Goal: Transaction & Acquisition: Purchase product/service

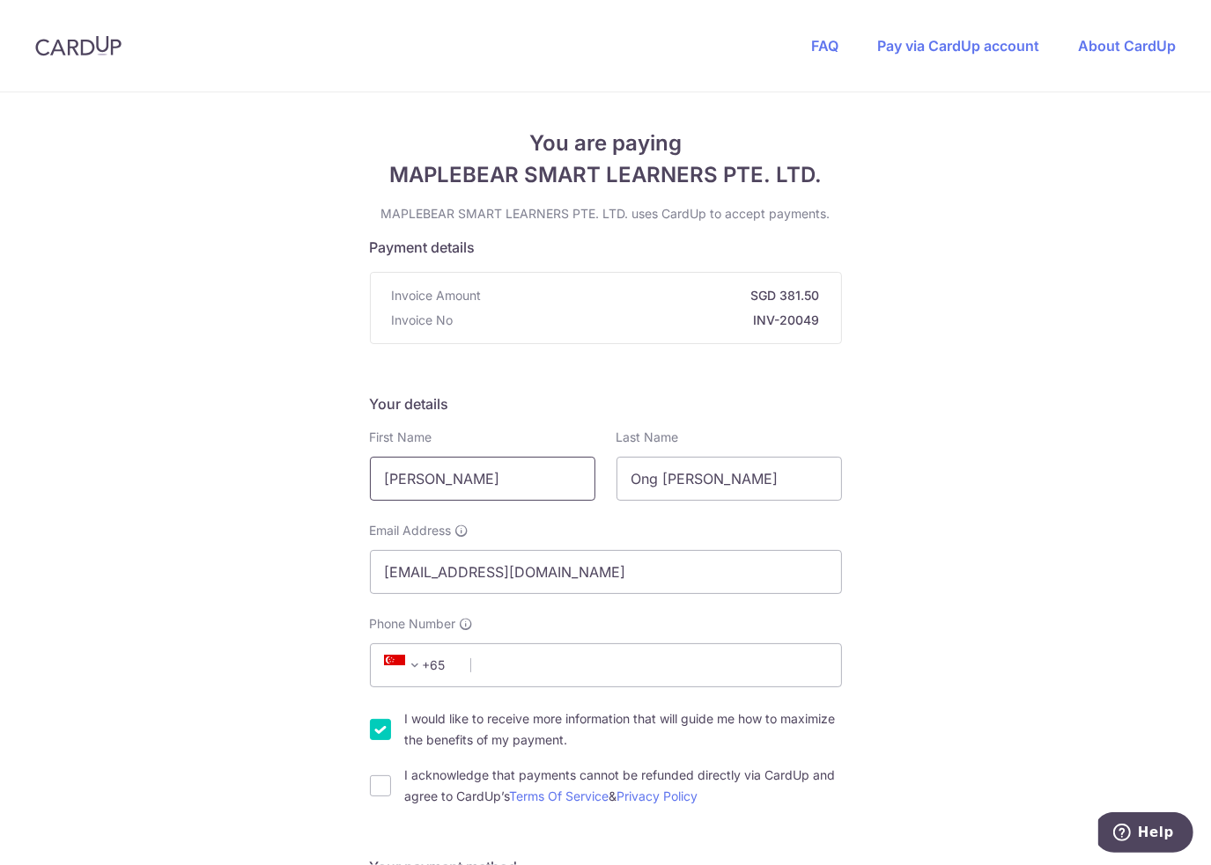
click at [405, 467] on input "[PERSON_NAME]" at bounding box center [482, 479] width 225 height 44
type input "[PERSON_NAME]"
type input "Ong"
type input "[DOMAIN_NAME][EMAIL_ADDRESS][DOMAIN_NAME]"
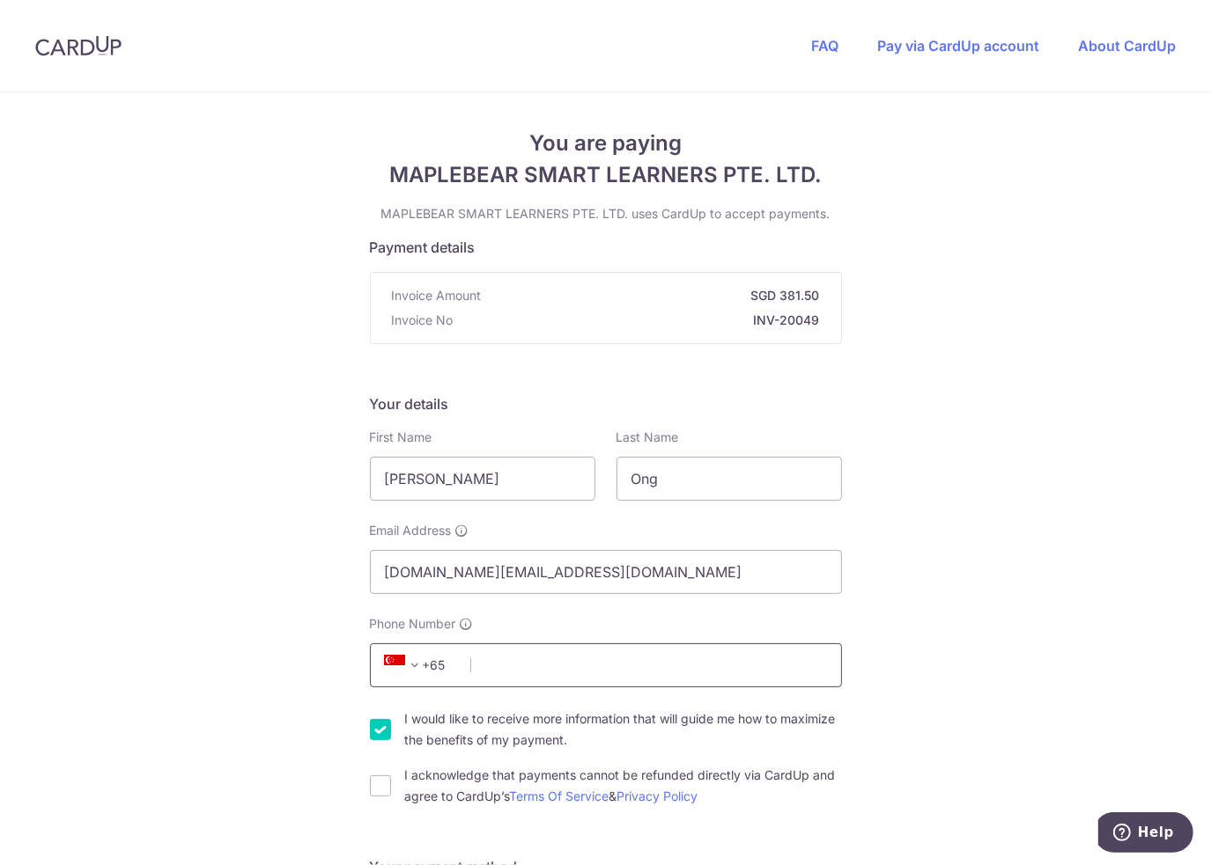
click at [500, 655] on input "Phone Number" at bounding box center [606, 666] width 472 height 44
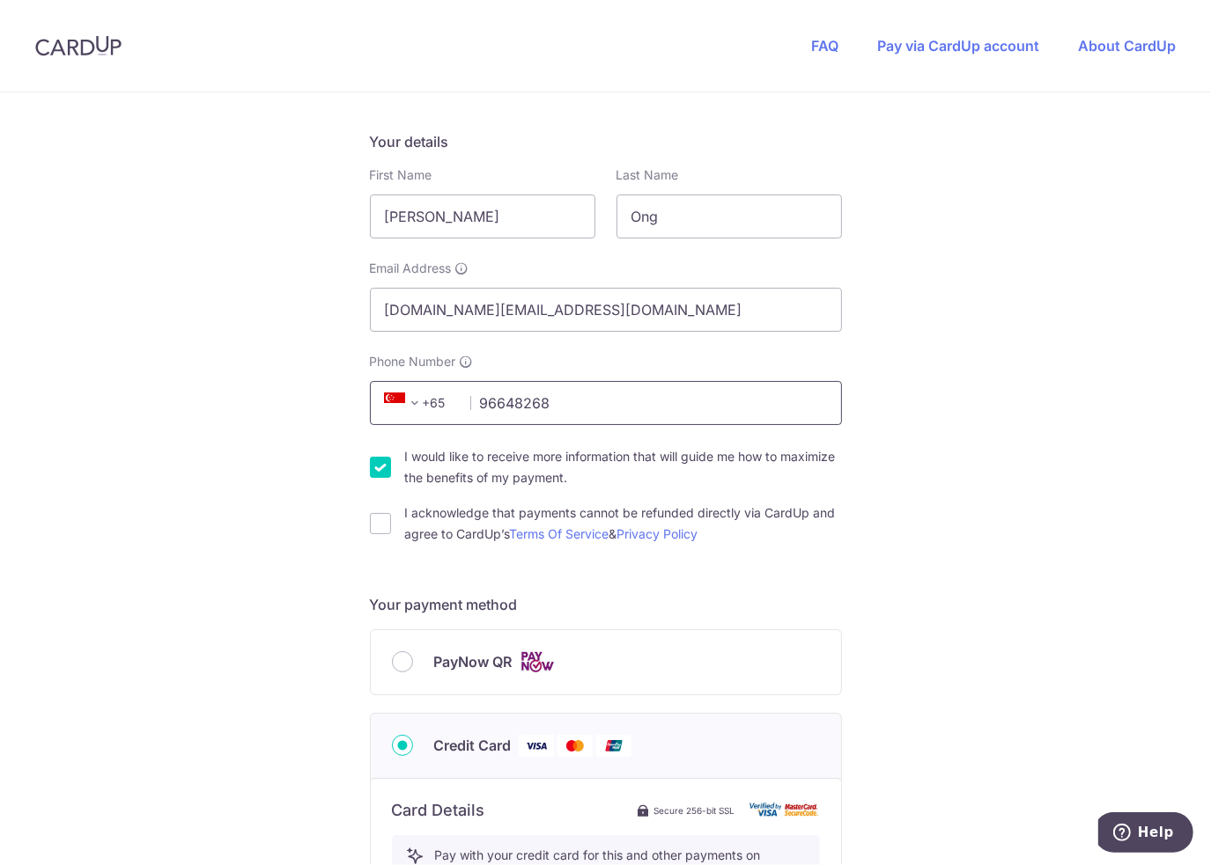
scroll to position [263, 0]
type input "96648268"
click at [385, 458] on input "I would like to receive more information that will guide me how to maximize the…" at bounding box center [380, 466] width 21 height 21
checkbox input "false"
click at [402, 663] on input "PayNow QR" at bounding box center [402, 661] width 21 height 21
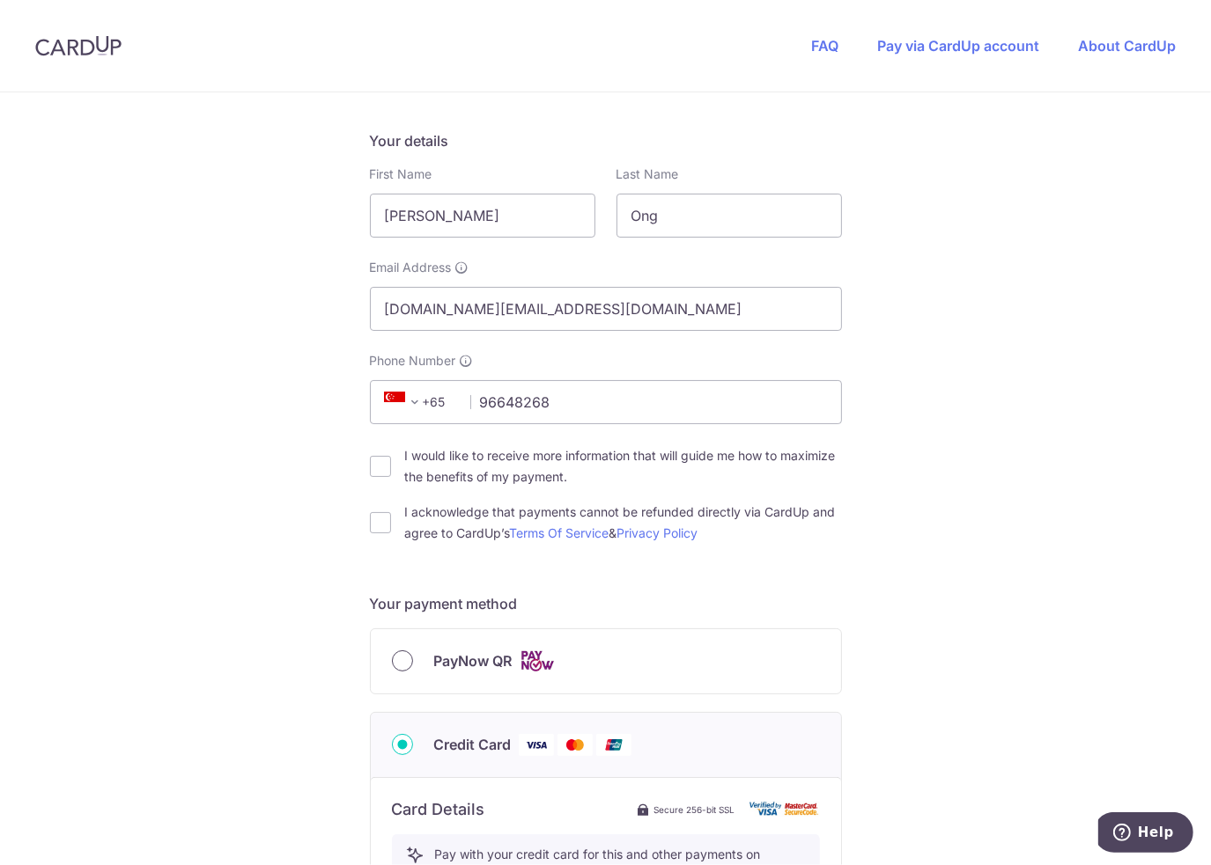
radio input "true"
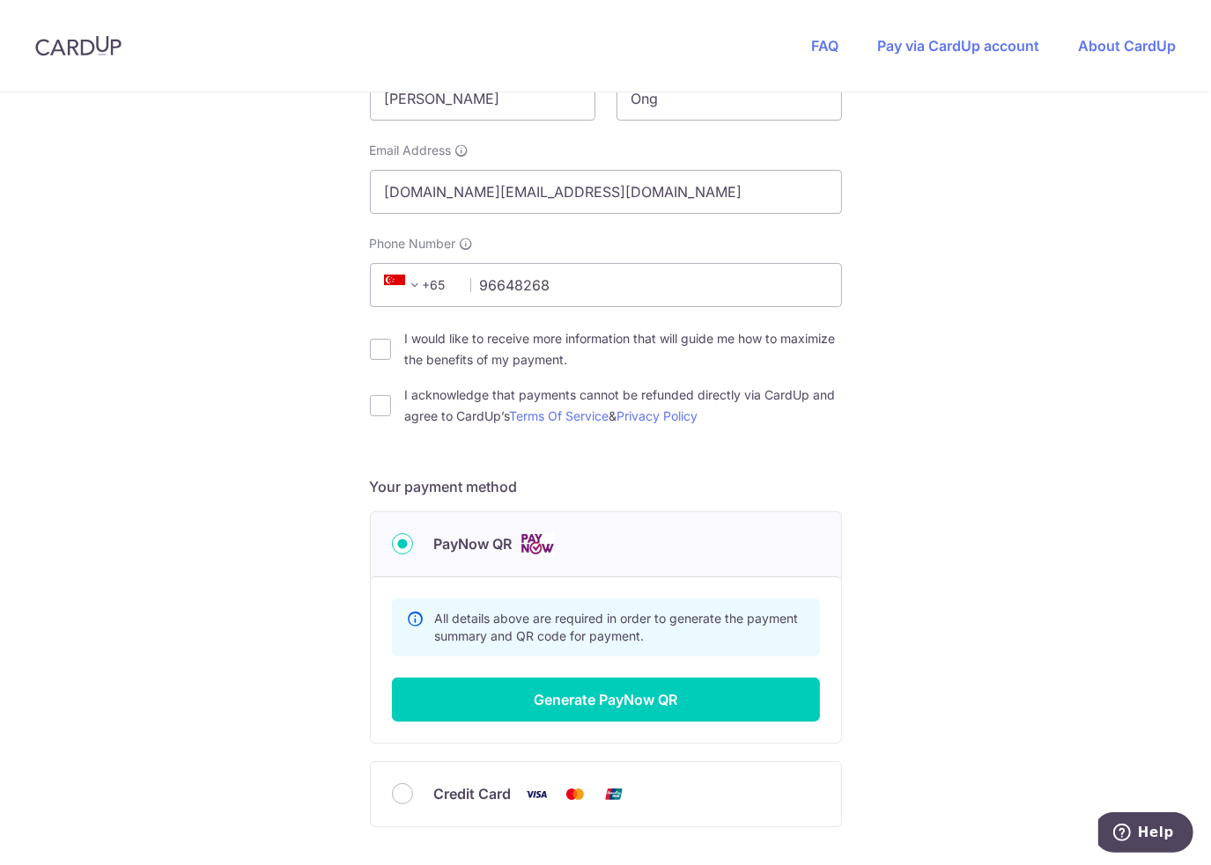
scroll to position [511, 0]
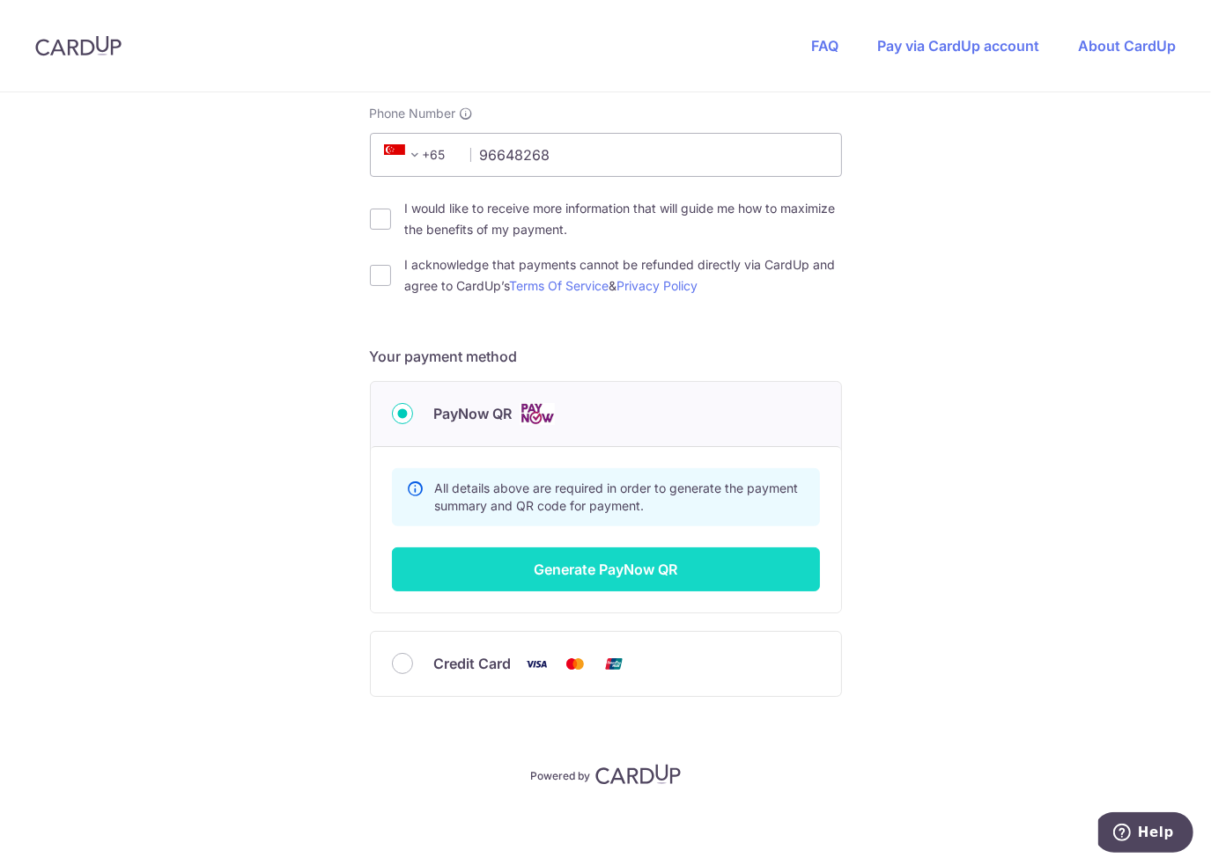
click at [623, 565] on button "Generate PayNow QR" at bounding box center [606, 570] width 428 height 44
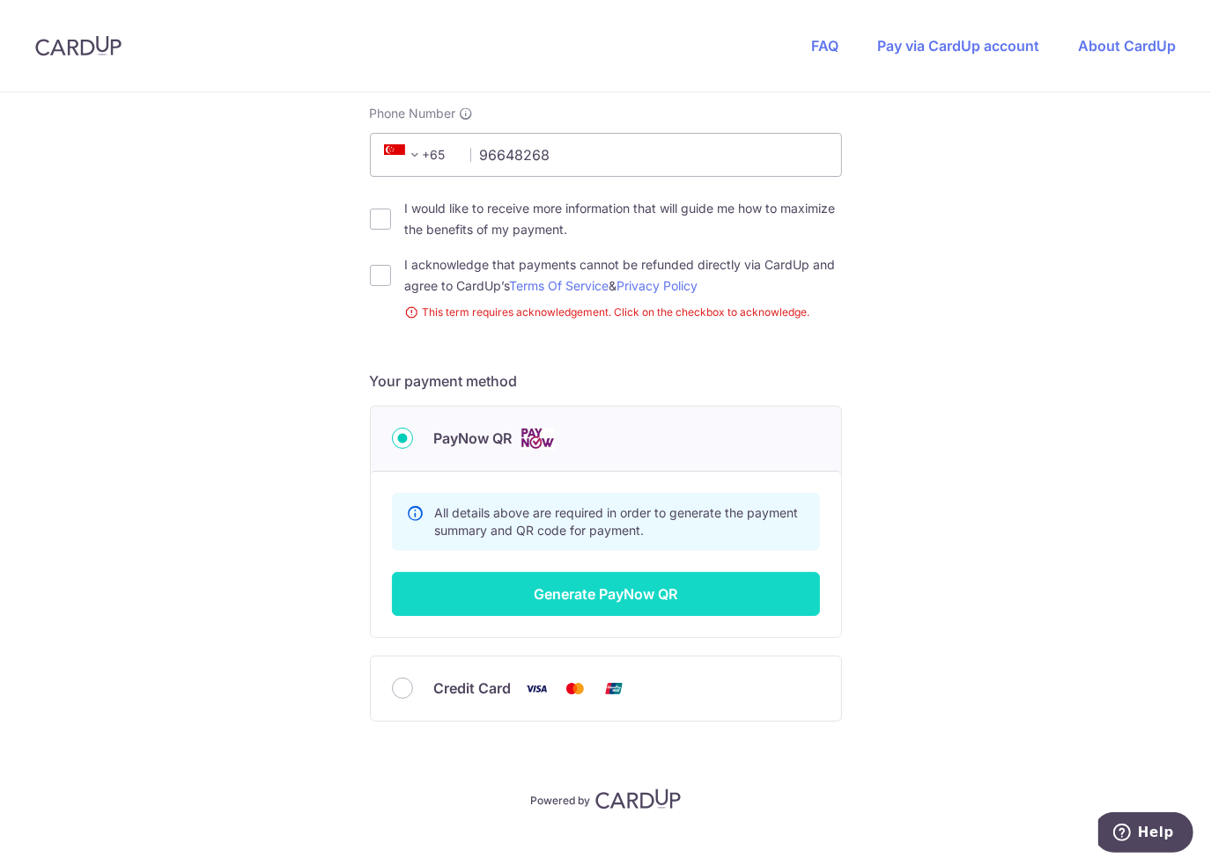
click at [628, 585] on button "Generate PayNow QR" at bounding box center [606, 594] width 428 height 44
click at [593, 596] on button "Generate PayNow QR" at bounding box center [606, 594] width 428 height 44
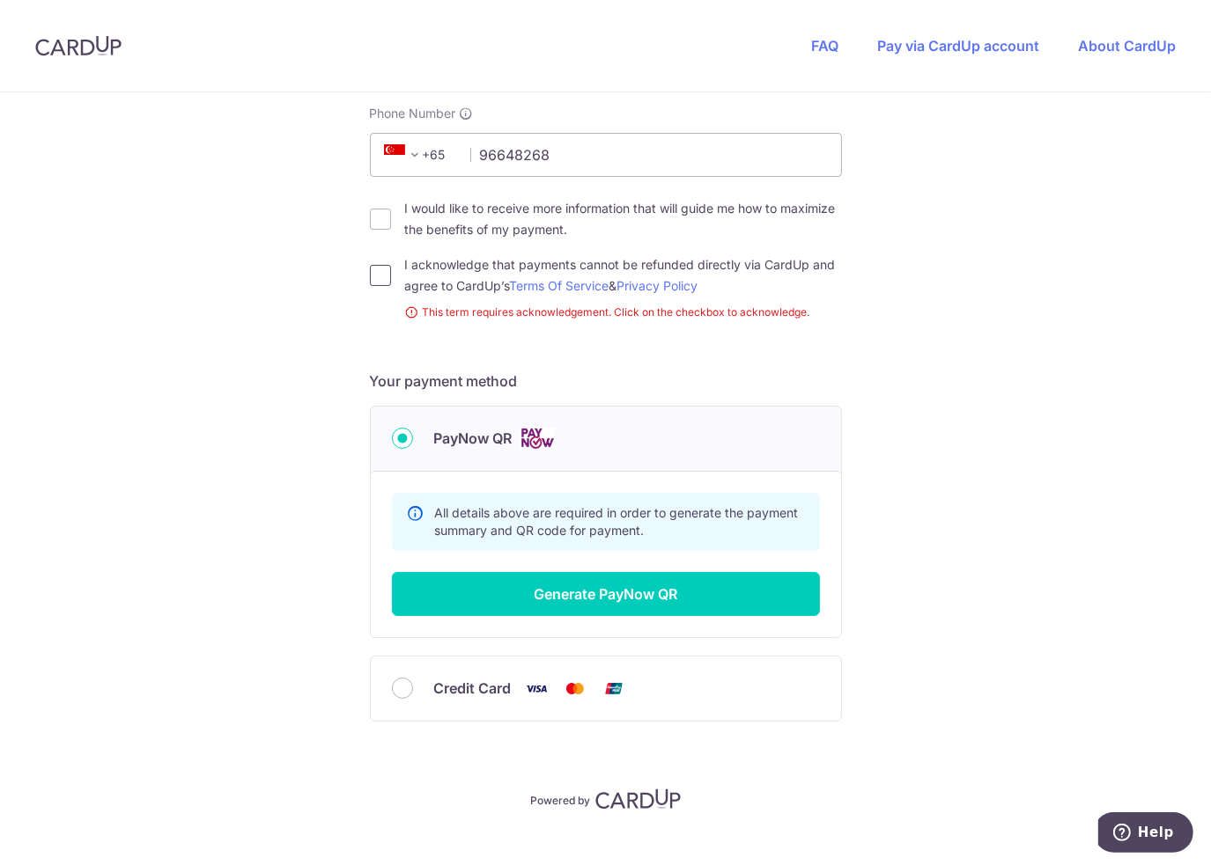
click at [373, 271] on input "I acknowledge that payments cannot be refunded directly via CardUp and agree to…" at bounding box center [380, 275] width 21 height 21
checkbox input "true"
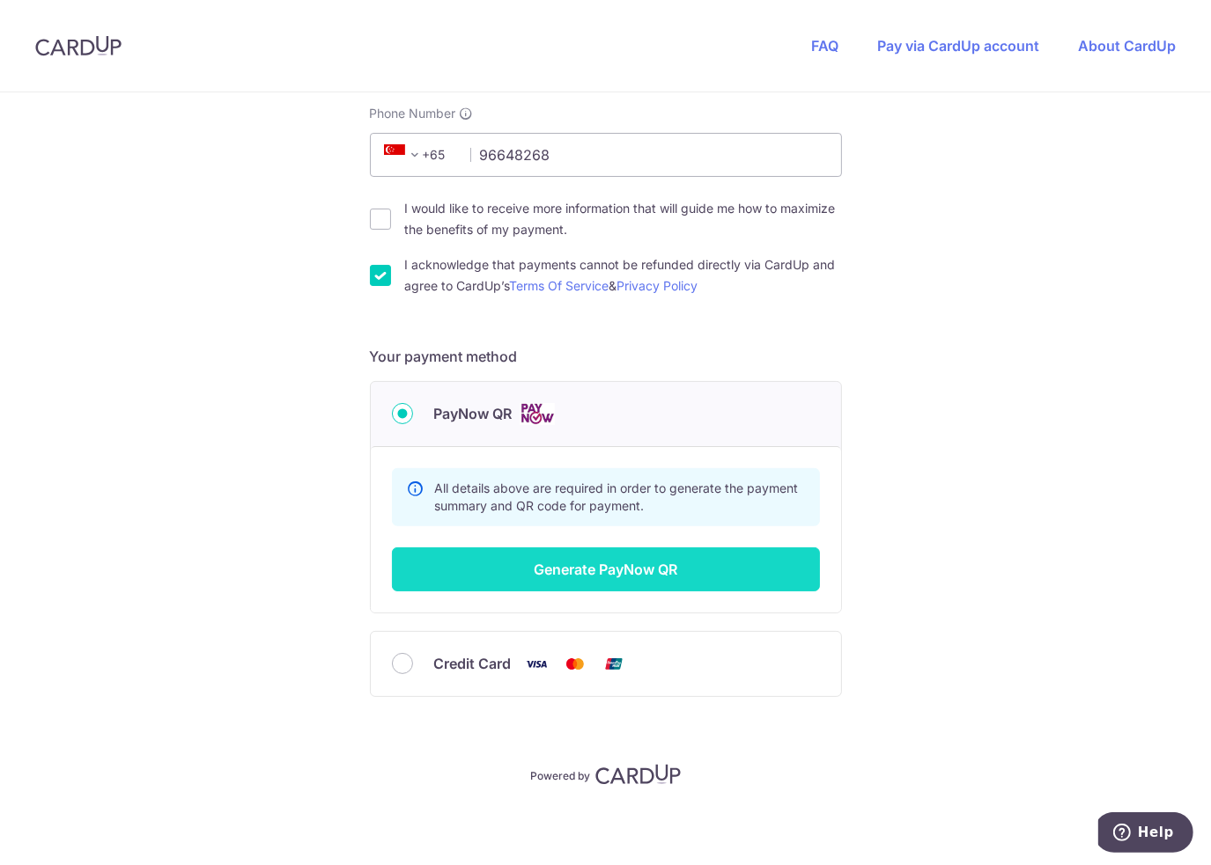
click at [602, 579] on button "Generate PayNow QR" at bounding box center [606, 570] width 428 height 44
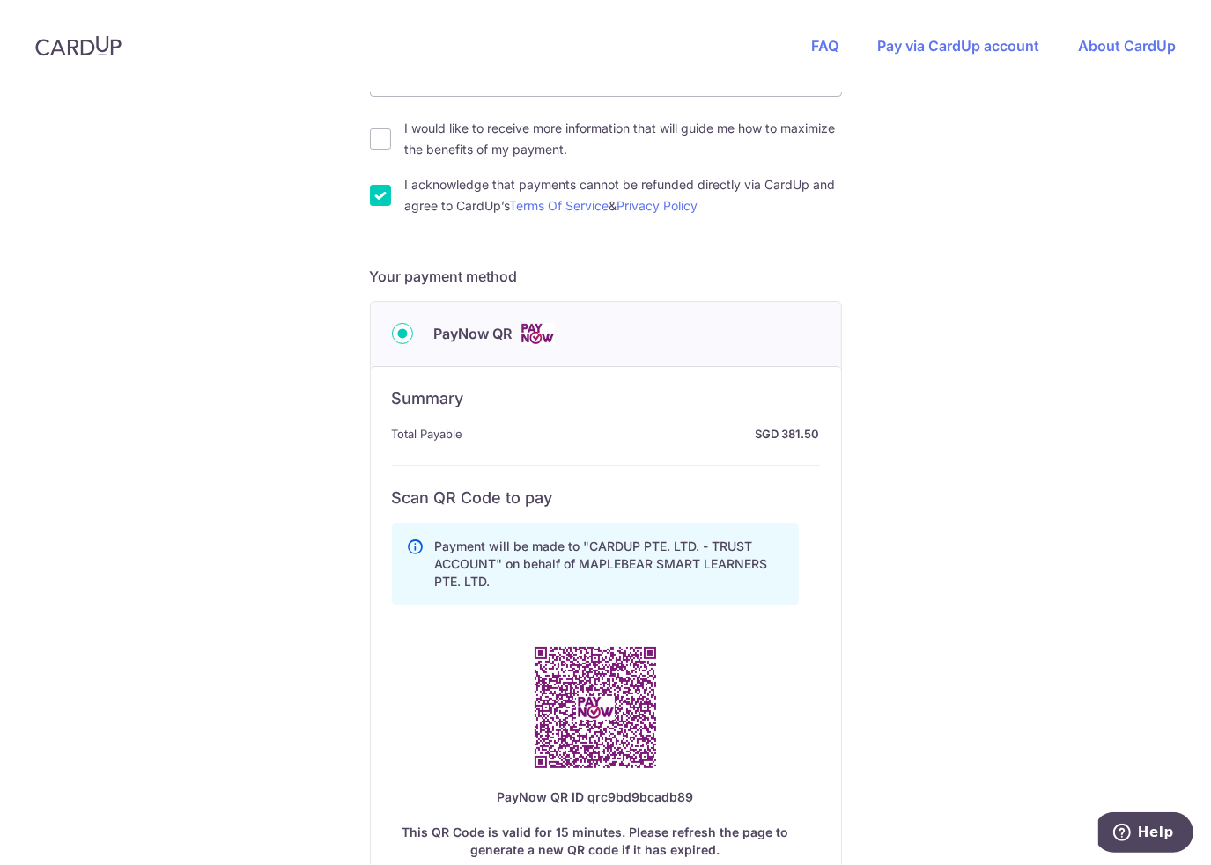
scroll to position [592, 0]
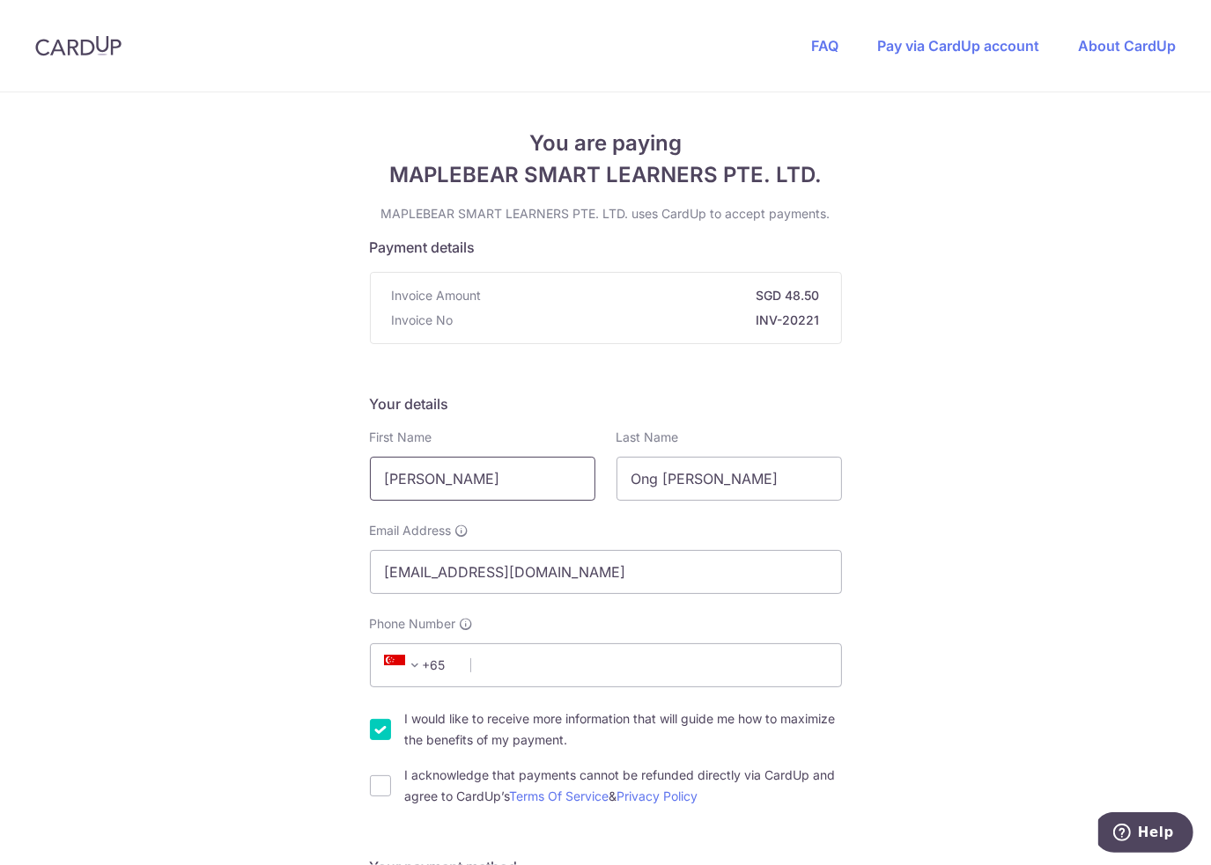
click at [497, 478] on input "[PERSON_NAME]" at bounding box center [482, 479] width 225 height 44
type input "A"
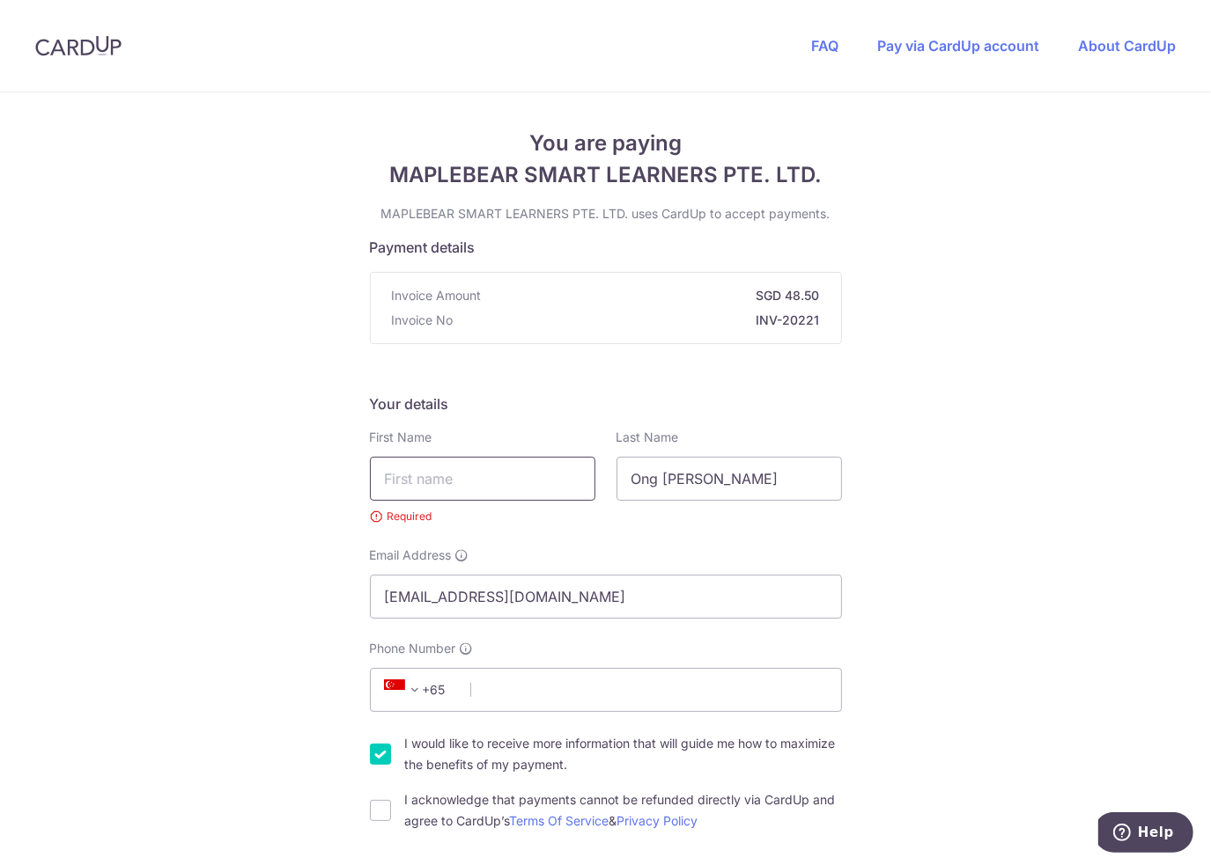
click at [426, 487] on input "text" at bounding box center [482, 479] width 225 height 44
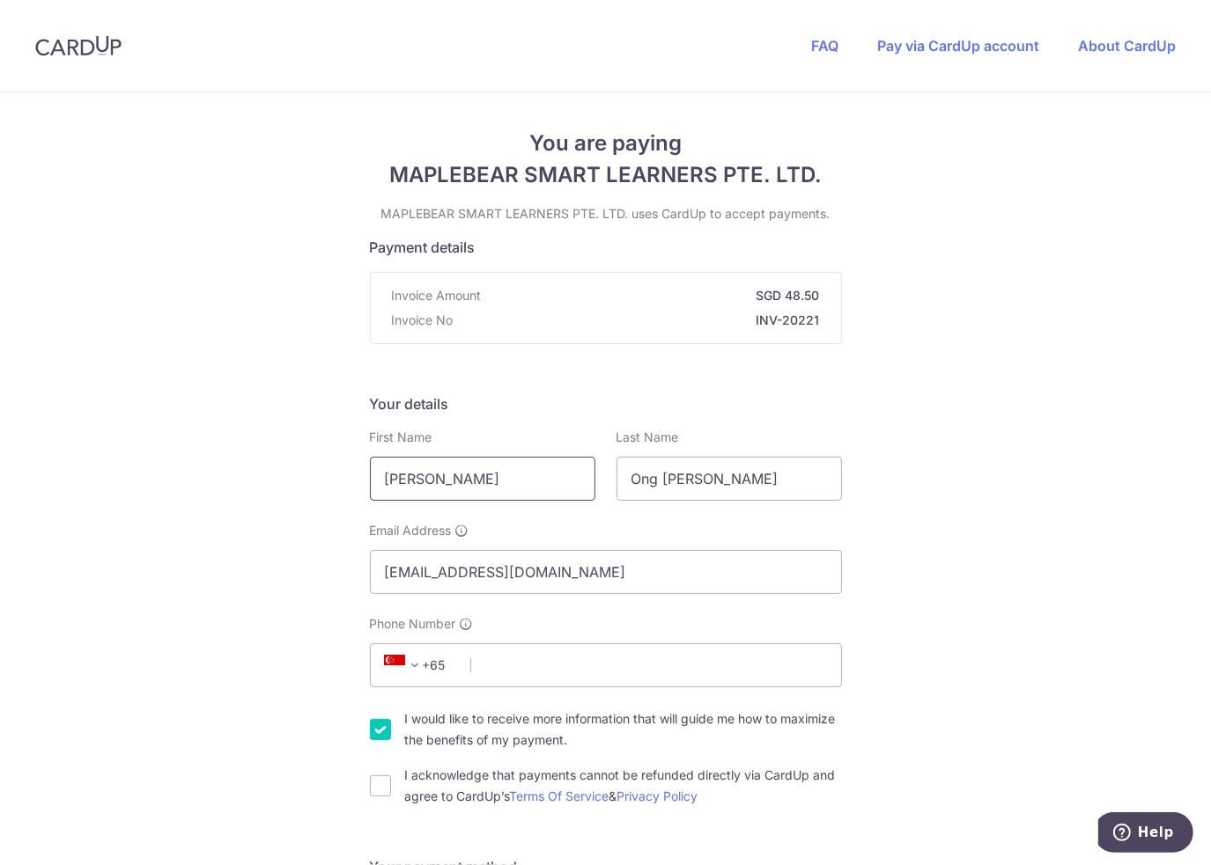
type input "[PERSON_NAME]"
type input "Ong"
type input "[DOMAIN_NAME][EMAIL_ADDRESS][DOMAIN_NAME]"
click at [674, 673] on input "Phone Number" at bounding box center [606, 666] width 472 height 44
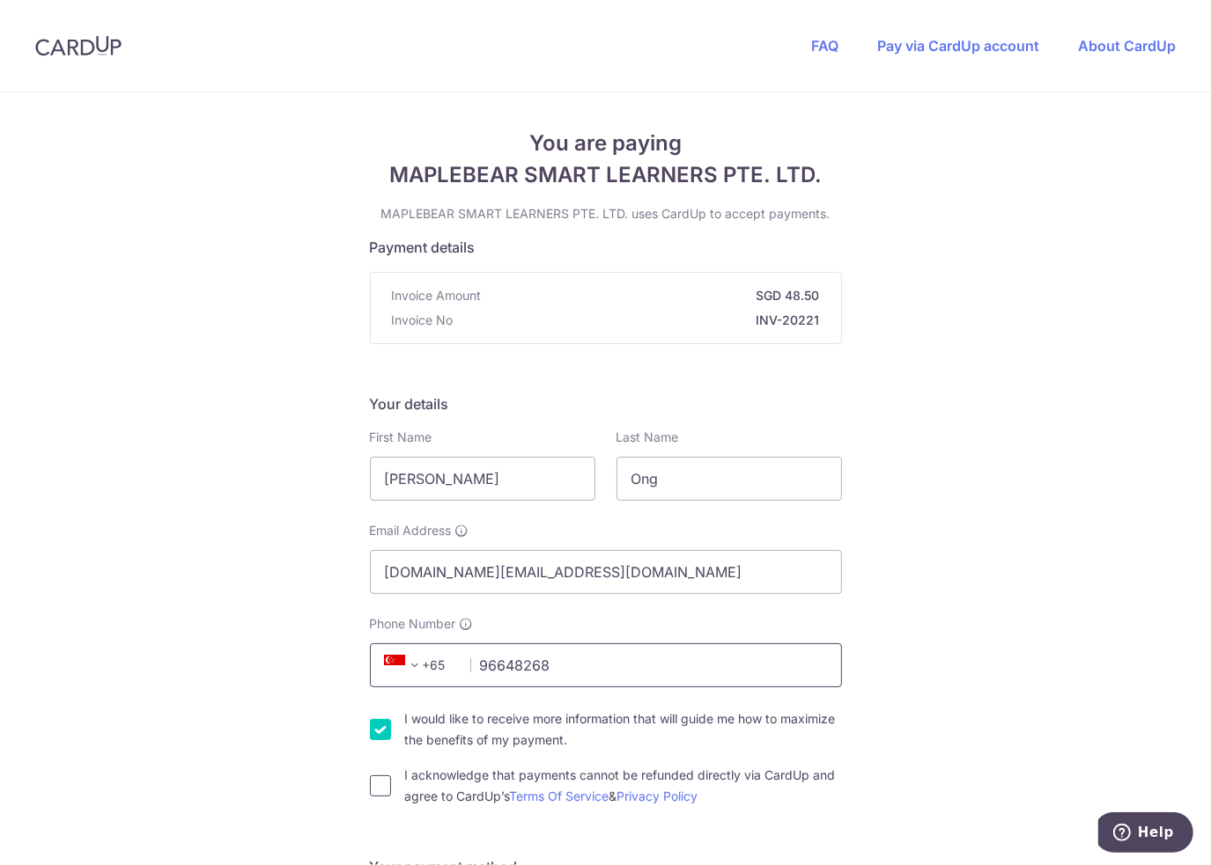
type input "96648268"
click at [379, 784] on input "I acknowledge that payments cannot be refunded directly via CardUp and agree to…" at bounding box center [380, 786] width 21 height 21
checkbox input "true"
click at [379, 735] on input "I would like to receive more information that will guide me how to maximize the…" at bounding box center [380, 729] width 21 height 21
checkbox input "false"
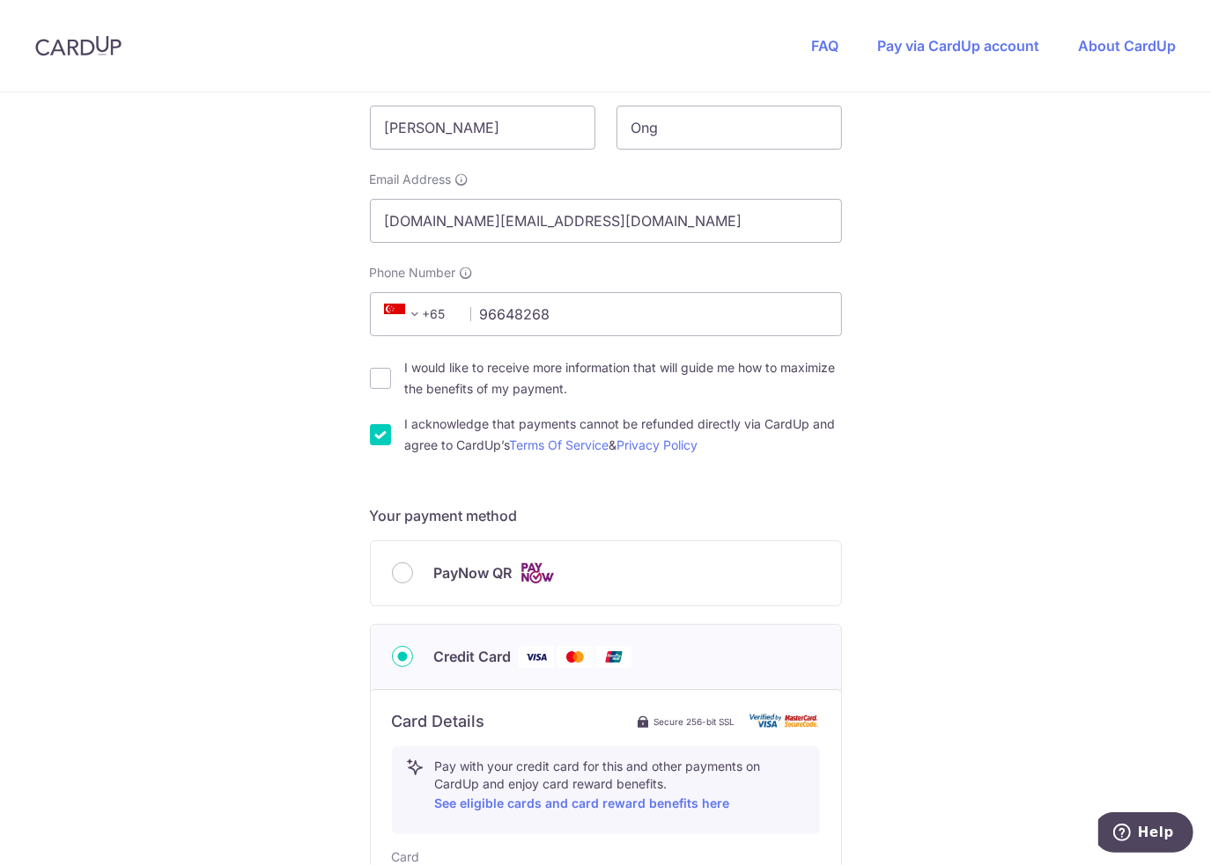
scroll to position [352, 0]
click at [420, 580] on div "PayNow QR" at bounding box center [606, 573] width 428 height 22
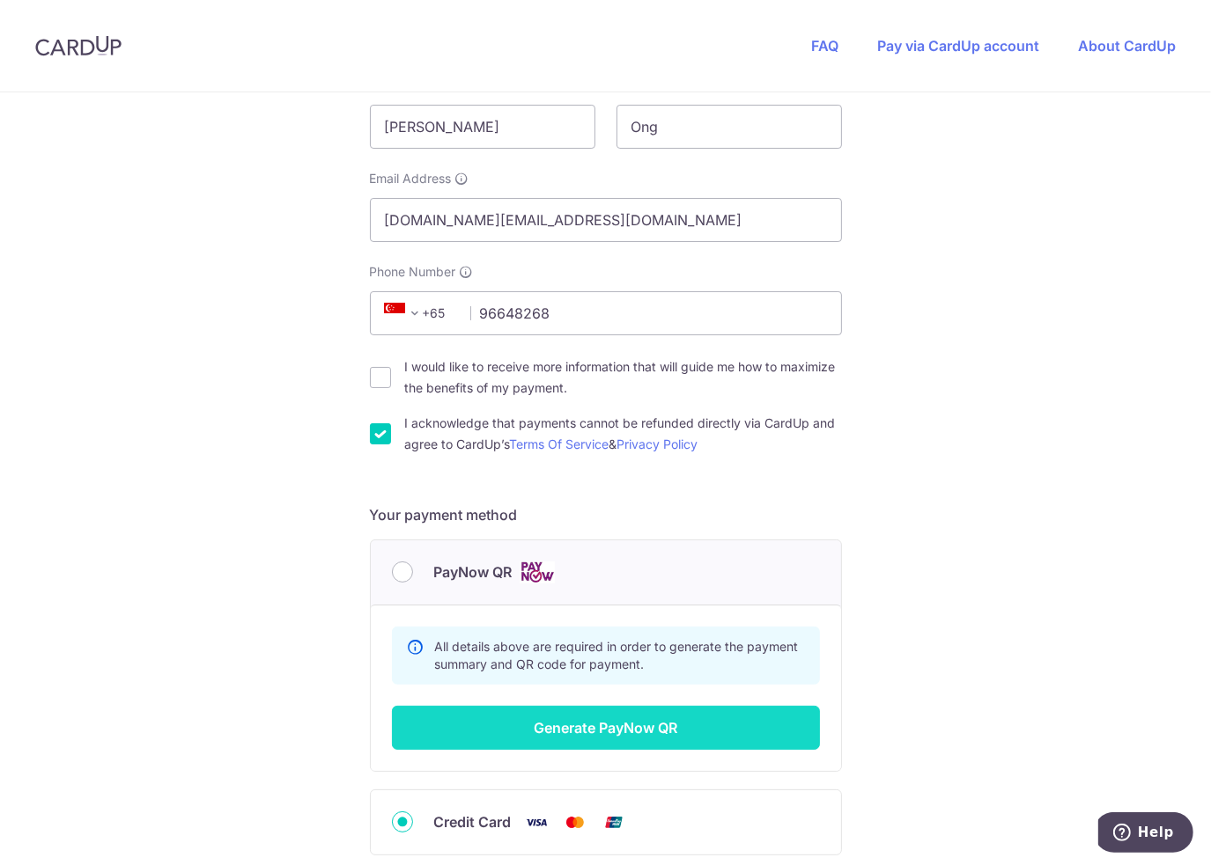
click at [563, 724] on button "Generate PayNow QR" at bounding box center [606, 728] width 428 height 44
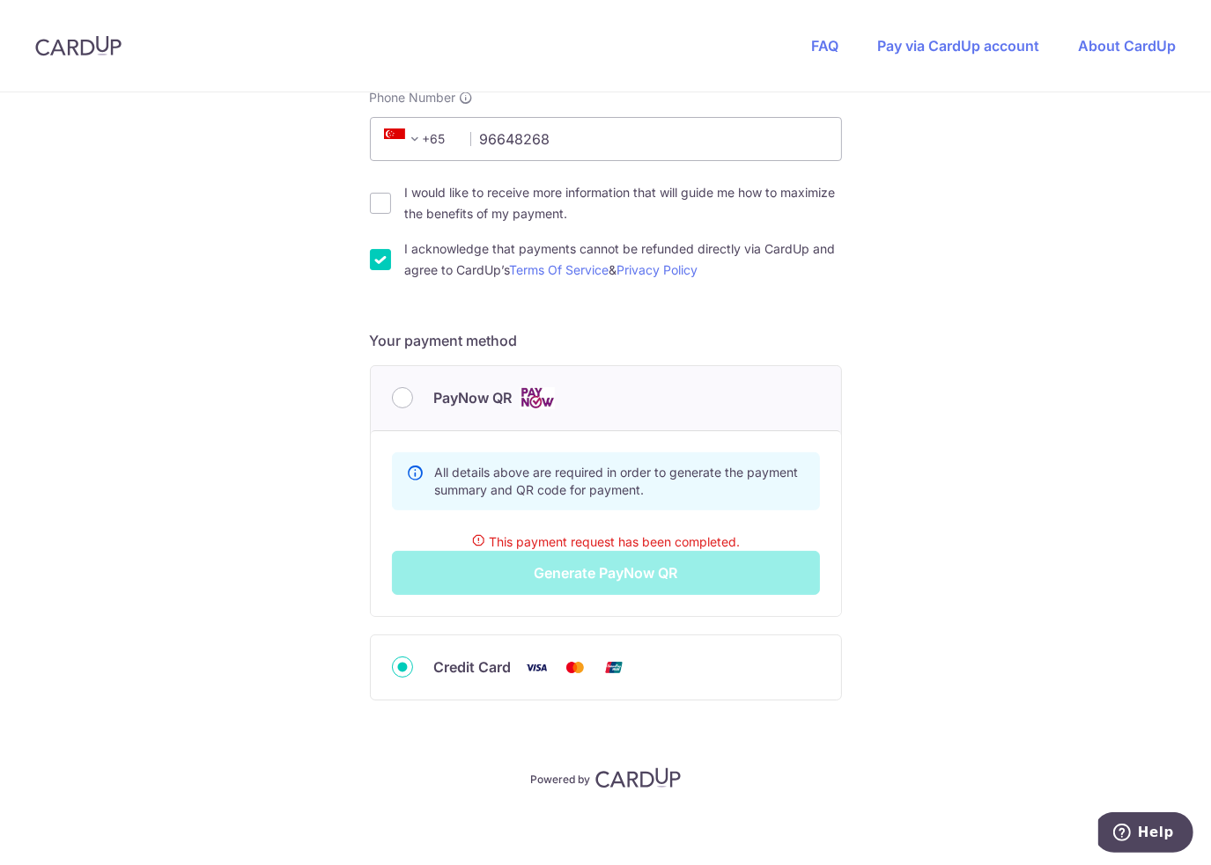
scroll to position [527, 0]
click at [401, 393] on input "PayNow QR" at bounding box center [402, 397] width 21 height 21
radio input "true"
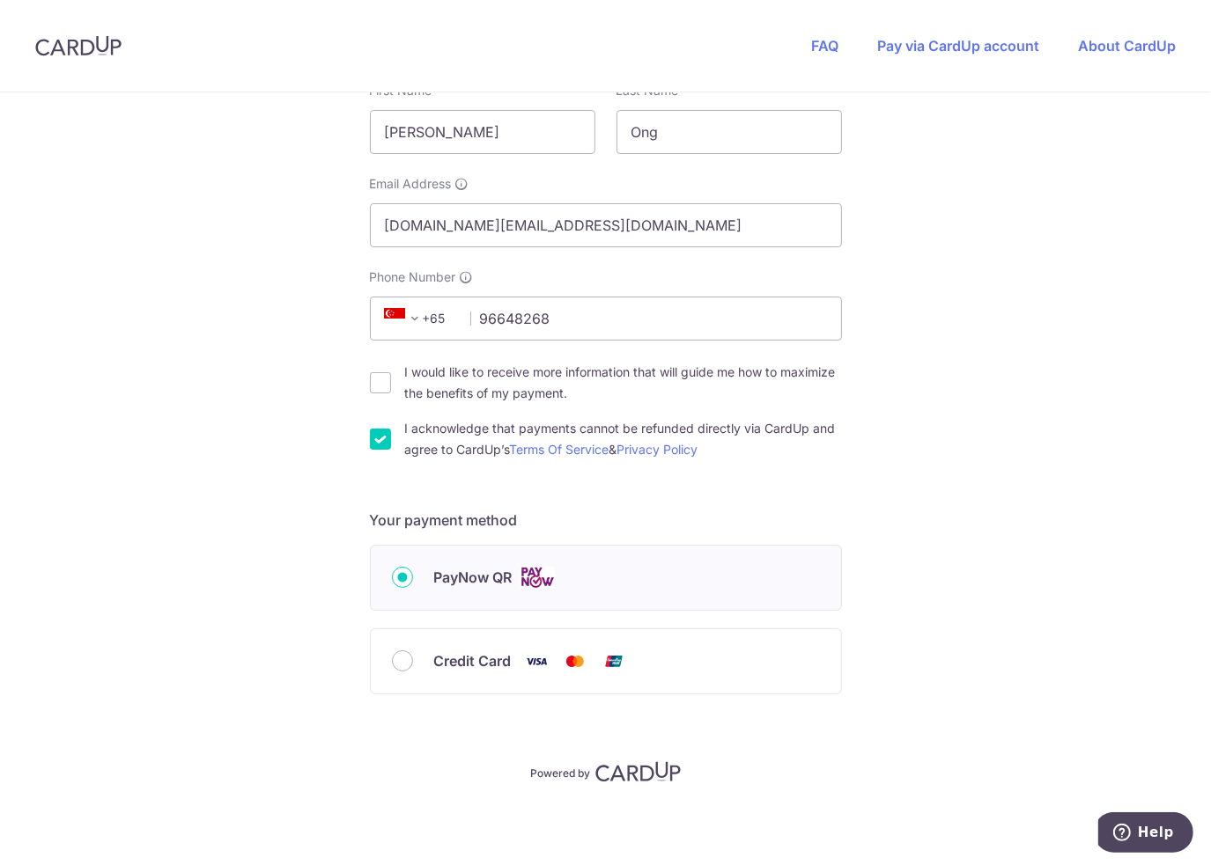
scroll to position [345, 0]
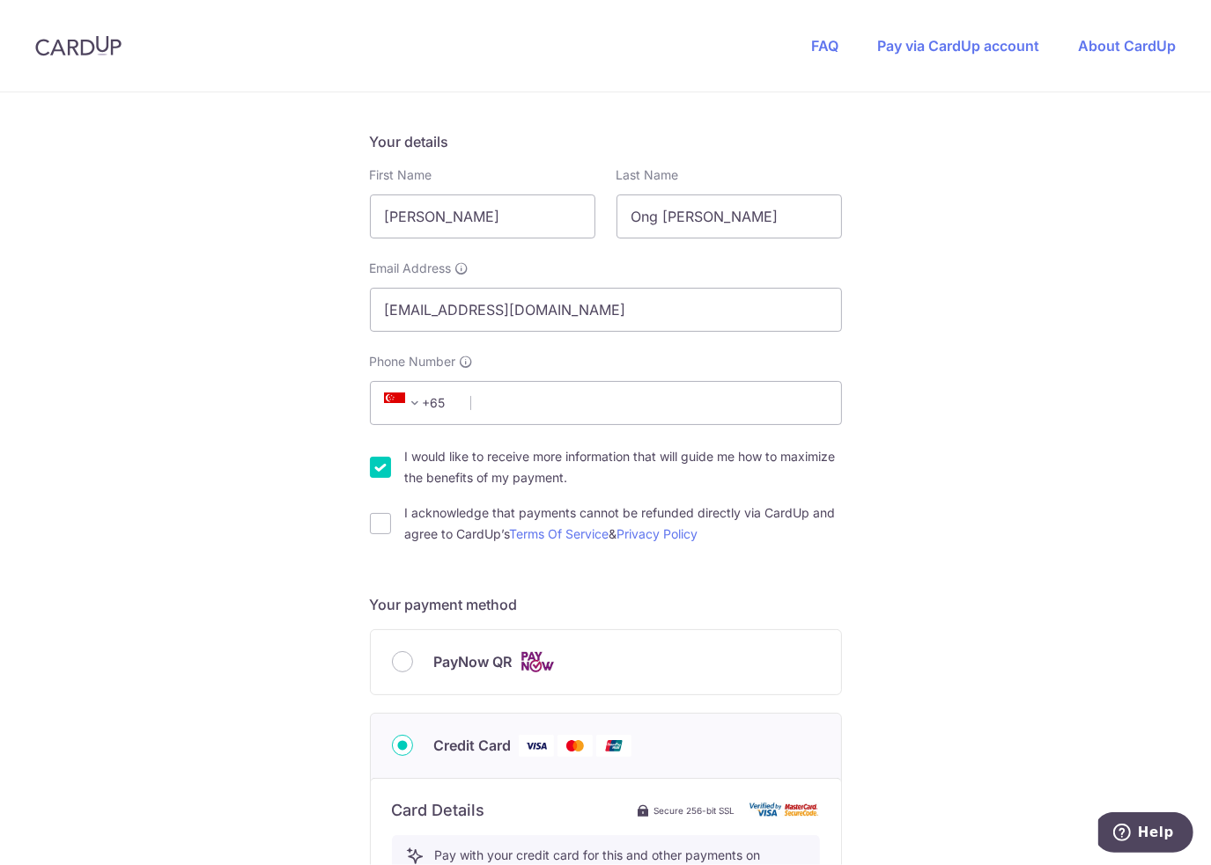
scroll to position [263, 0]
